Goal: Task Accomplishment & Management: Complete application form

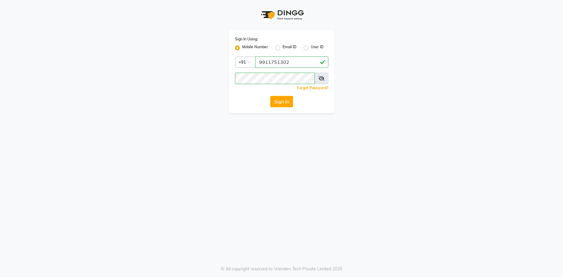
click at [277, 102] on button "Sign In" at bounding box center [281, 101] width 23 height 11
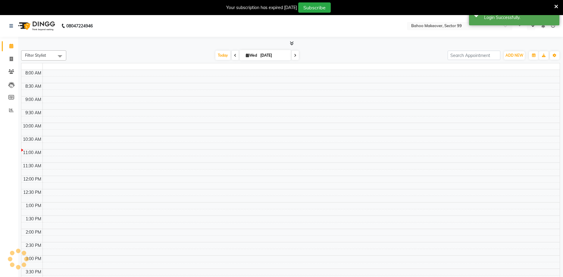
select select "en"
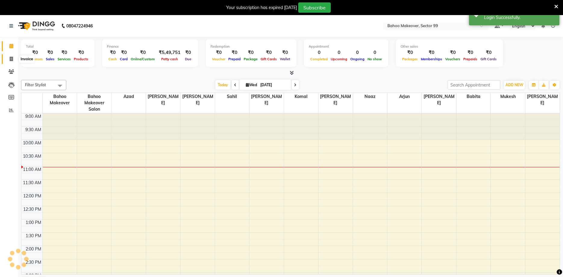
click at [12, 57] on span at bounding box center [11, 59] width 11 height 7
select select "6856"
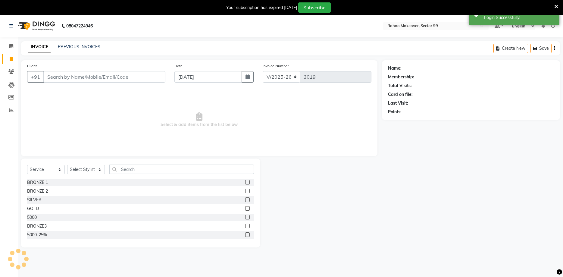
click at [51, 77] on input "Client" at bounding box center [104, 76] width 122 height 11
select select "membership"
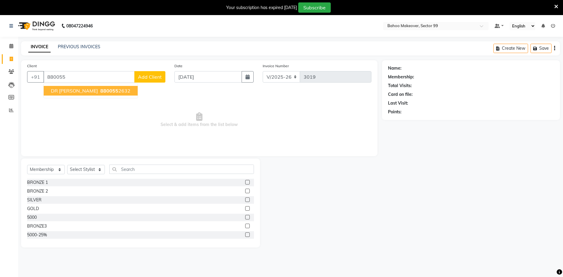
click at [64, 91] on span "DR [PERSON_NAME]" at bounding box center [74, 91] width 47 height 6
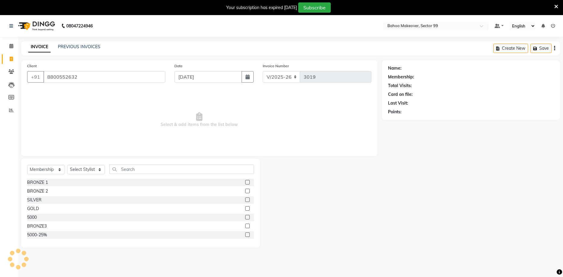
type input "8800552632"
select select "1: Object"
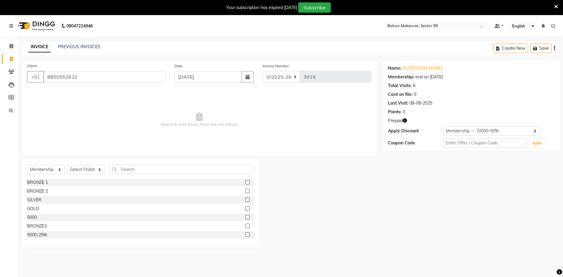
click at [403, 122] on icon "button" at bounding box center [405, 120] width 4 height 4
click at [86, 80] on input "8800552632" at bounding box center [104, 76] width 122 height 11
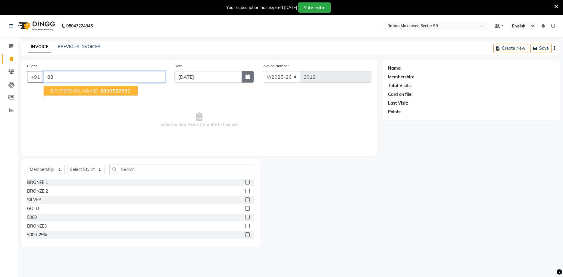
type input "8"
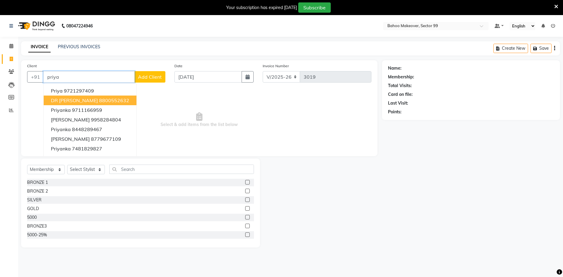
click at [102, 103] on ngb-highlight "8800552632" at bounding box center [114, 100] width 30 height 6
type input "8800552632"
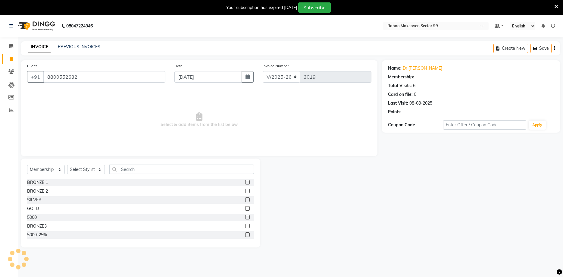
select select "1: Object"
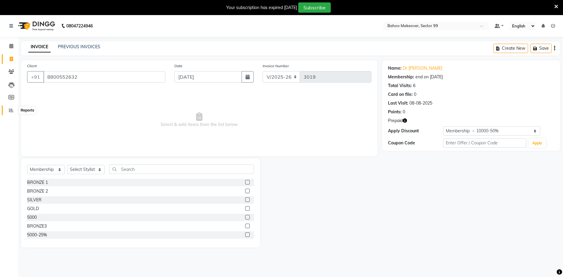
click at [10, 111] on icon at bounding box center [11, 110] width 5 height 5
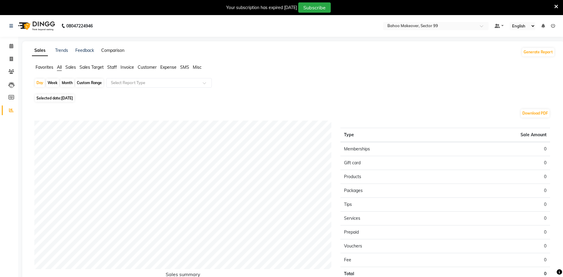
click at [111, 49] on link "Comparison" at bounding box center [112, 50] width 23 height 5
select select "single_date"
select select "single_date_dash"
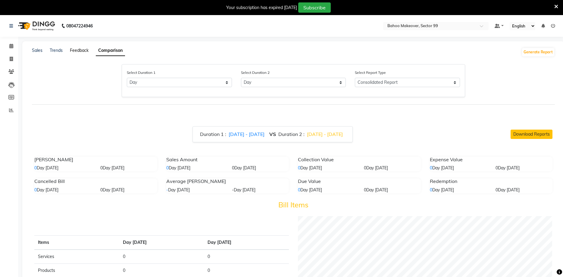
click at [72, 51] on link "Feedback" at bounding box center [79, 50] width 19 height 5
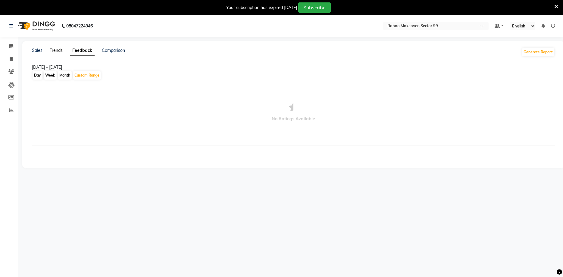
click at [57, 50] on link "Trends" at bounding box center [56, 50] width 13 height 5
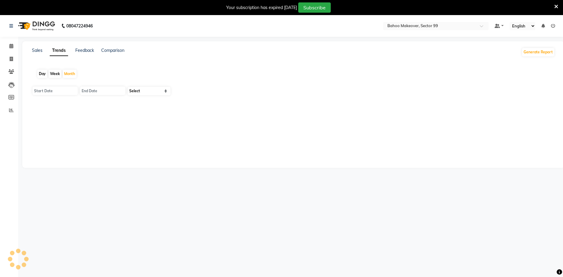
type input "[DATE]"
select select "by_client"
click at [36, 50] on link "Sales" at bounding box center [37, 50] width 11 height 5
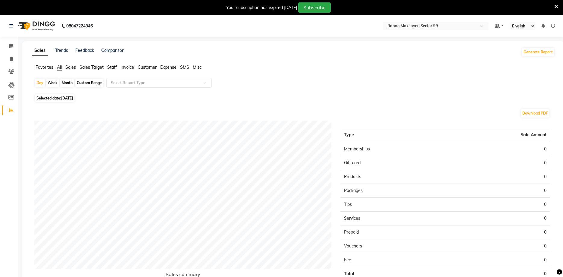
click at [68, 68] on span "Sales" at bounding box center [70, 66] width 11 height 5
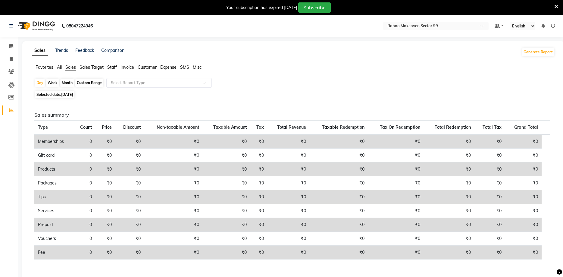
click at [82, 67] on span "Sales Target" at bounding box center [92, 66] width 24 height 5
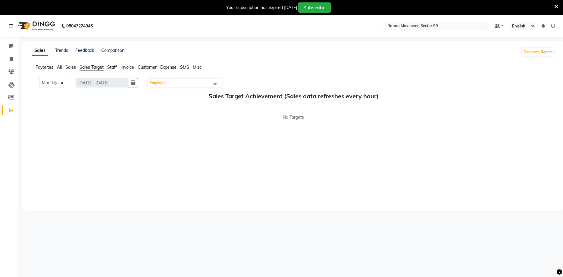
click at [127, 67] on span "Invoice" at bounding box center [128, 66] width 14 height 5
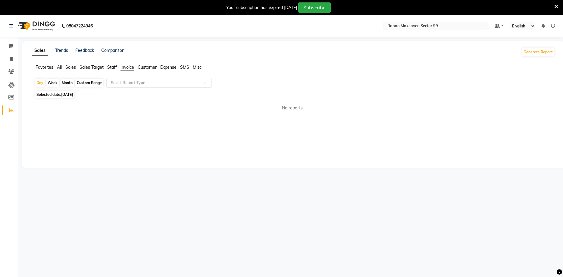
click at [145, 65] on span "Customer" at bounding box center [147, 66] width 19 height 5
click at [166, 67] on span "Expense" at bounding box center [168, 66] width 16 height 5
click at [188, 67] on span "SMS" at bounding box center [184, 66] width 9 height 5
click at [199, 67] on span "Misc" at bounding box center [197, 66] width 9 height 5
click at [8, 111] on span at bounding box center [11, 110] width 11 height 7
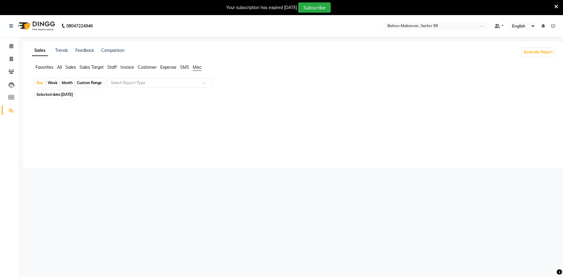
click at [145, 69] on span "Customer" at bounding box center [147, 66] width 19 height 5
click at [126, 67] on span "Invoice" at bounding box center [128, 66] width 14 height 5
click at [110, 67] on span "Staff" at bounding box center [112, 66] width 10 height 5
click at [93, 67] on span "Sales Target" at bounding box center [92, 66] width 24 height 5
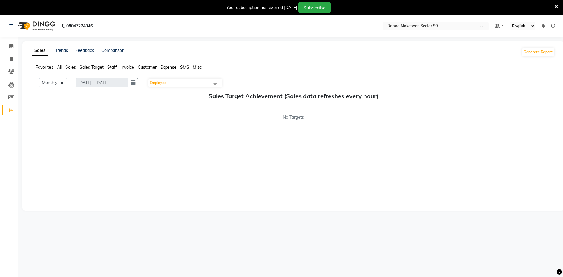
click at [74, 67] on span "Sales" at bounding box center [70, 66] width 11 height 5
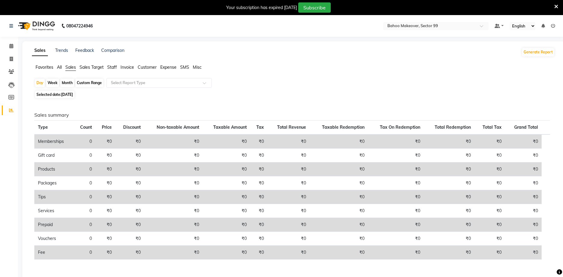
scroll to position [22, 0]
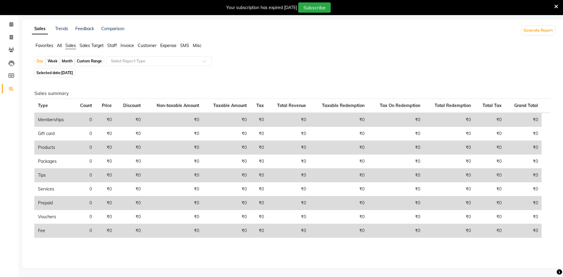
click at [61, 48] on span "All" at bounding box center [59, 45] width 5 height 5
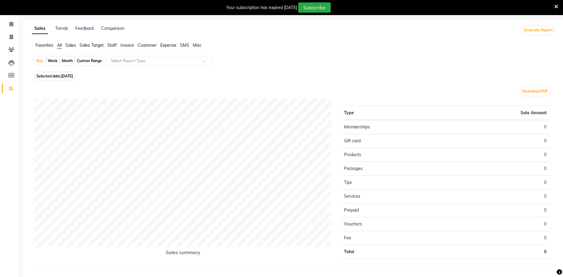
click at [45, 45] on span "Favorites" at bounding box center [45, 44] width 18 height 5
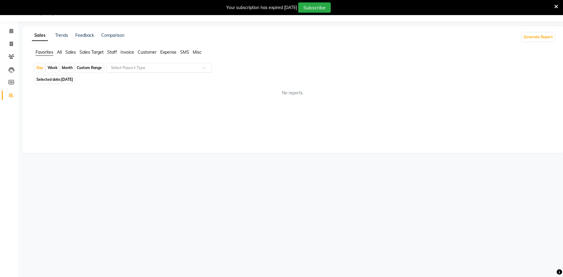
click at [152, 71] on div "Select Report Type" at bounding box center [158, 68] width 105 height 10
click at [138, 105] on div "Sales Trends Feedback Comparison Generate Report Favorites All Sales Sales Targ…" at bounding box center [293, 89] width 542 height 127
click at [558, 6] on icon at bounding box center [556, 6] width 4 height 5
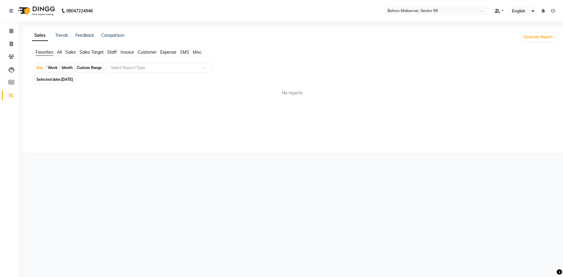
scroll to position [0, 0]
click at [11, 43] on icon at bounding box center [11, 44] width 3 height 5
select select "6856"
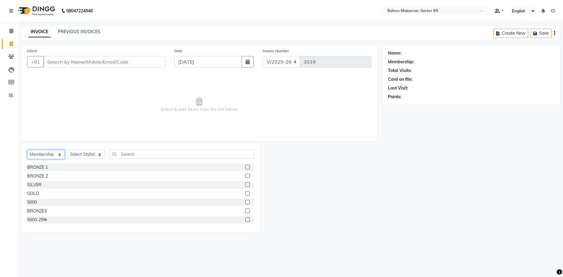
select select "service"
click option "Service" at bounding box center [0, 0] width 0 height 0
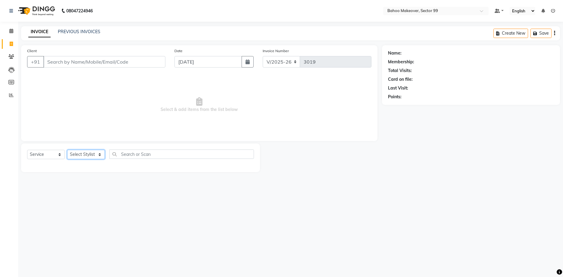
click at [67, 150] on select "Select Stylist [PERSON_NAME] Makeover Bahoo Makeover Salon [PERSON_NAME] [PERSO…" at bounding box center [86, 154] width 38 height 9
select select "54354"
click option "[PERSON_NAME]" at bounding box center [0, 0] width 0 height 0
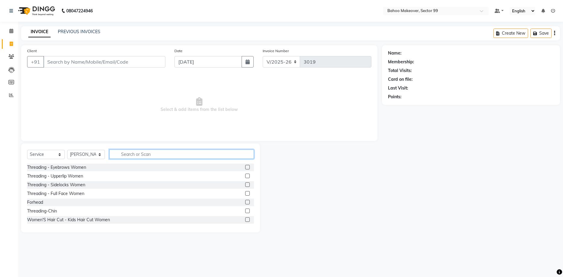
click at [130, 152] on input "text" at bounding box center [181, 153] width 145 height 9
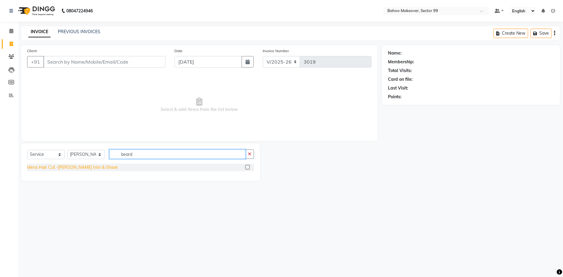
type input "beard"
click at [84, 170] on div "Mens Hair Cut -[PERSON_NAME] trim & Shave" at bounding box center [72, 167] width 91 height 6
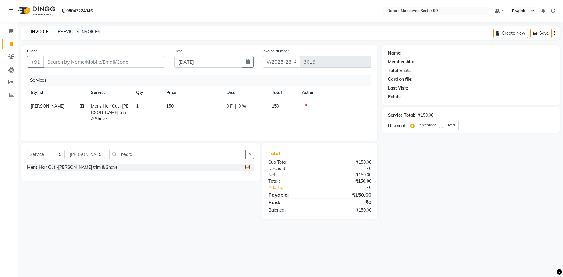
checkbox input "false"
click at [114, 63] on input "Client" at bounding box center [104, 61] width 122 height 11
type input "9"
type input "0"
type input "9818992504"
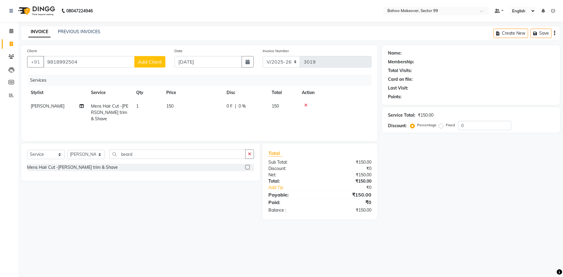
click at [152, 61] on span "Add Client" at bounding box center [150, 62] width 24 height 6
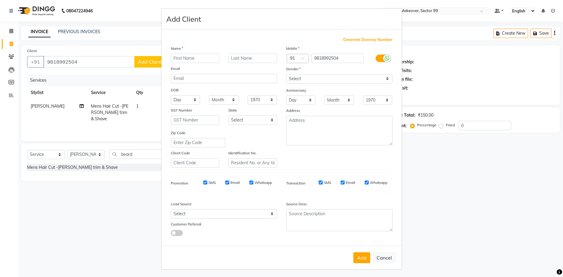
click at [191, 59] on input "text" at bounding box center [195, 58] width 49 height 9
type input "[PERSON_NAME]"
click at [286, 74] on select "Select [DEMOGRAPHIC_DATA] [DEMOGRAPHIC_DATA] Other Prefer Not To Say" at bounding box center [339, 78] width 106 height 9
select select "[DEMOGRAPHIC_DATA]"
click option "[DEMOGRAPHIC_DATA]" at bounding box center [0, 0] width 0 height 0
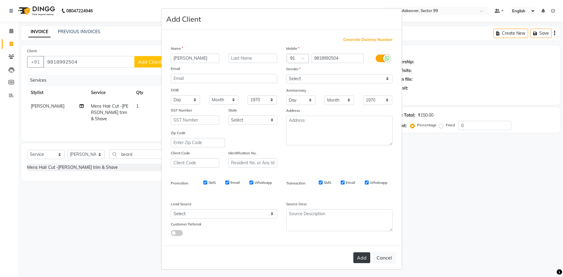
click at [361, 261] on button "Add" at bounding box center [361, 257] width 17 height 11
click at [361, 261] on div "Add Cancel" at bounding box center [281, 258] width 240 height 24
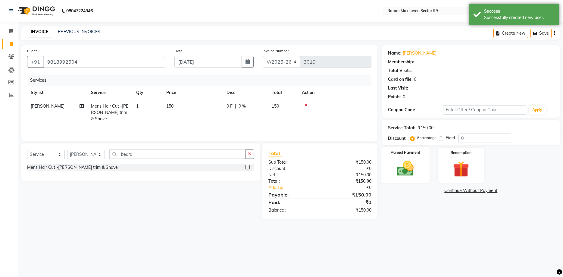
click at [414, 168] on img at bounding box center [405, 168] width 27 height 19
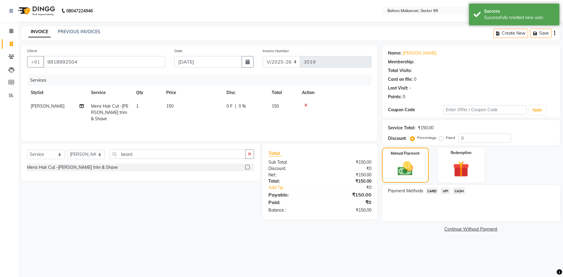
click at [443, 192] on span "UPI" at bounding box center [445, 190] width 9 height 7
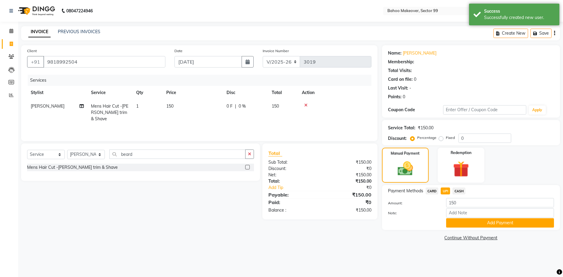
click at [473, 228] on div "Payment Methods CARD UPI CASH Amount: 150 Note: Add Payment" at bounding box center [471, 207] width 178 height 45
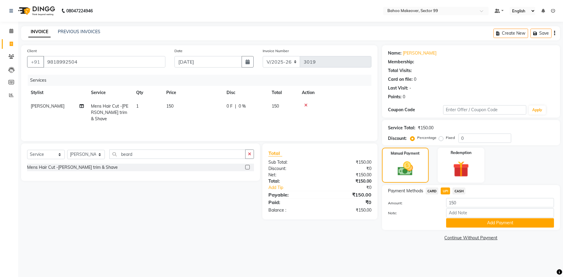
click at [475, 228] on div "Payment Methods CARD UPI CASH Amount: 150 Note: Add Payment" at bounding box center [471, 207] width 178 height 45
click at [479, 225] on button "Add Payment" at bounding box center [500, 222] width 108 height 9
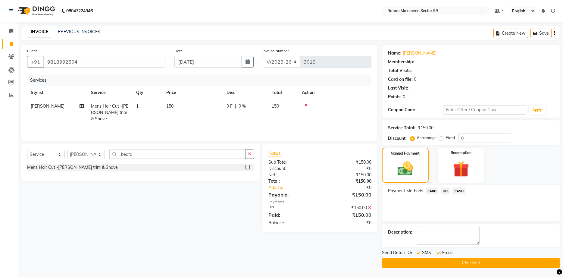
click at [478, 264] on button "Checkout" at bounding box center [471, 262] width 178 height 9
